Goal: Navigation & Orientation: Find specific page/section

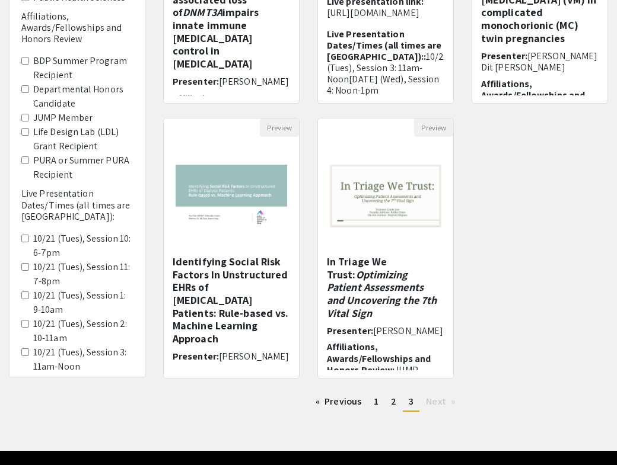
scroll to position [320, 0]
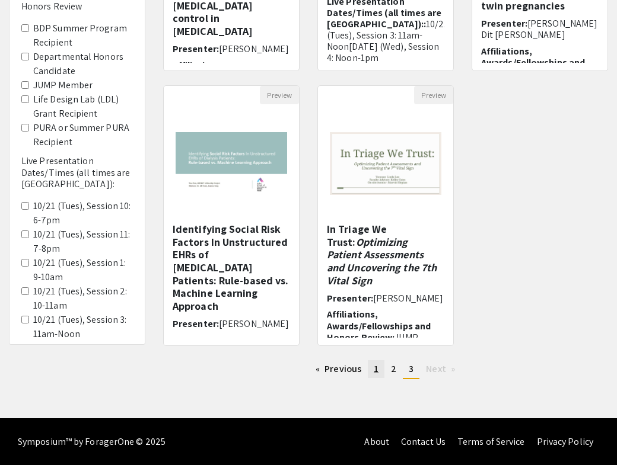
click at [378, 372] on span "1" at bounding box center [376, 369] width 5 height 12
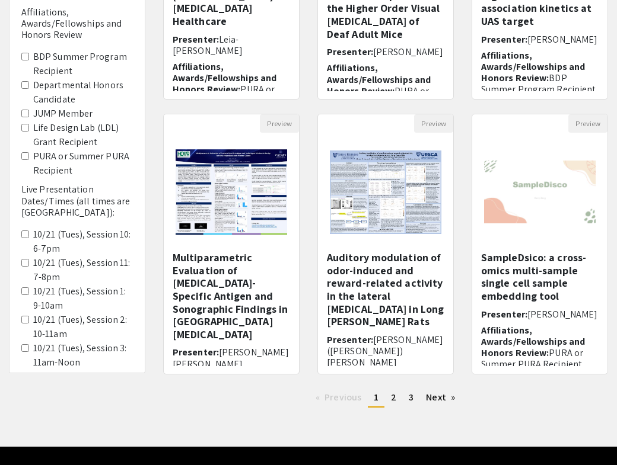
scroll to position [320, 0]
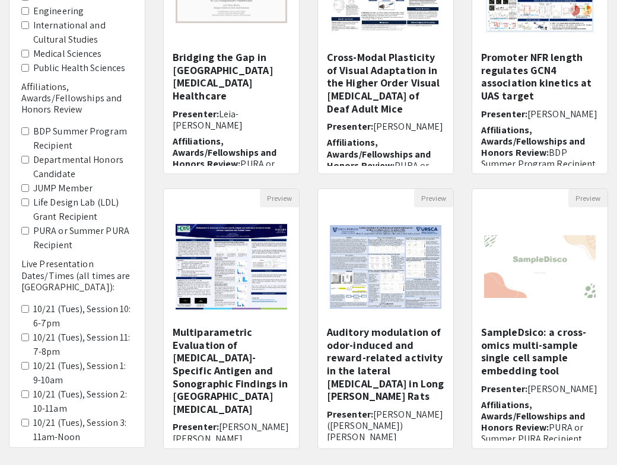
scroll to position [320, 0]
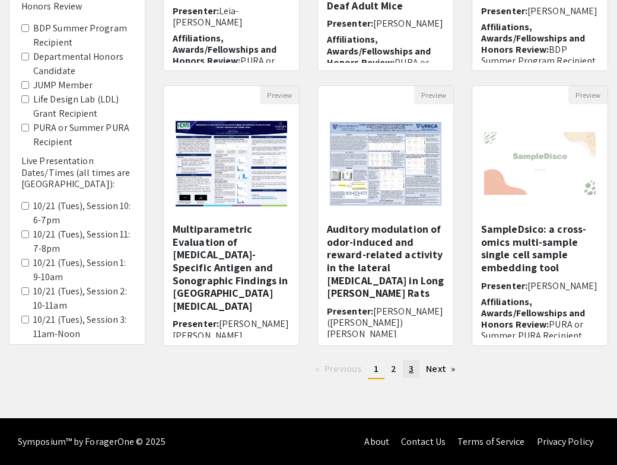
click at [410, 372] on span "3" at bounding box center [411, 369] width 5 height 12
